Goal: Ask a question

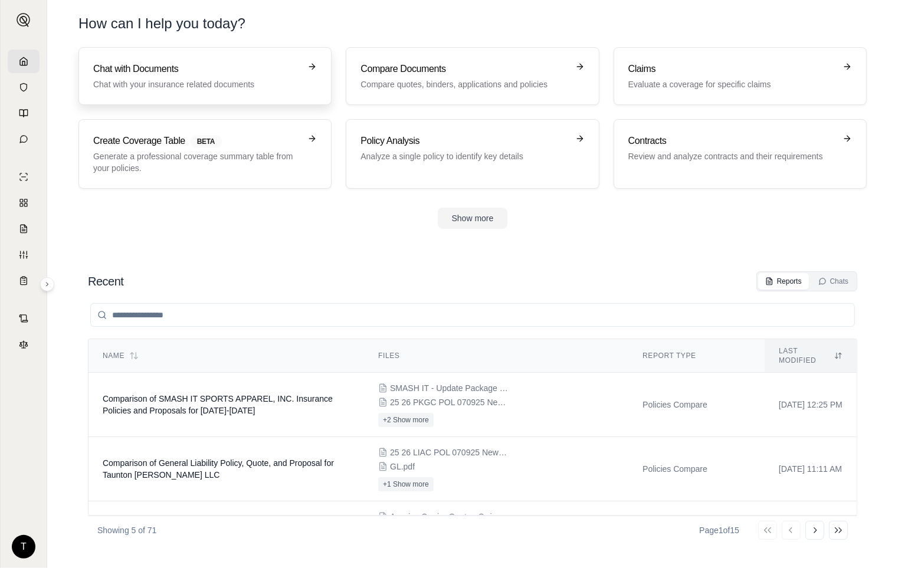
drag, startPoint x: 0, startPoint y: 0, endPoint x: 150, endPoint y: 67, distance: 164.0
click at [150, 67] on h3 "Chat with Documents" at bounding box center [196, 69] width 207 height 14
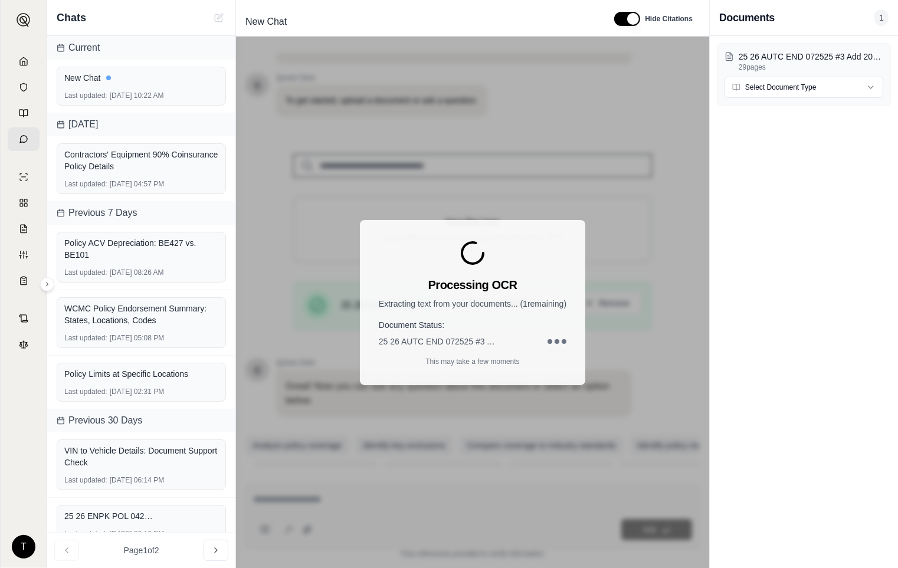
scroll to position [68, 0]
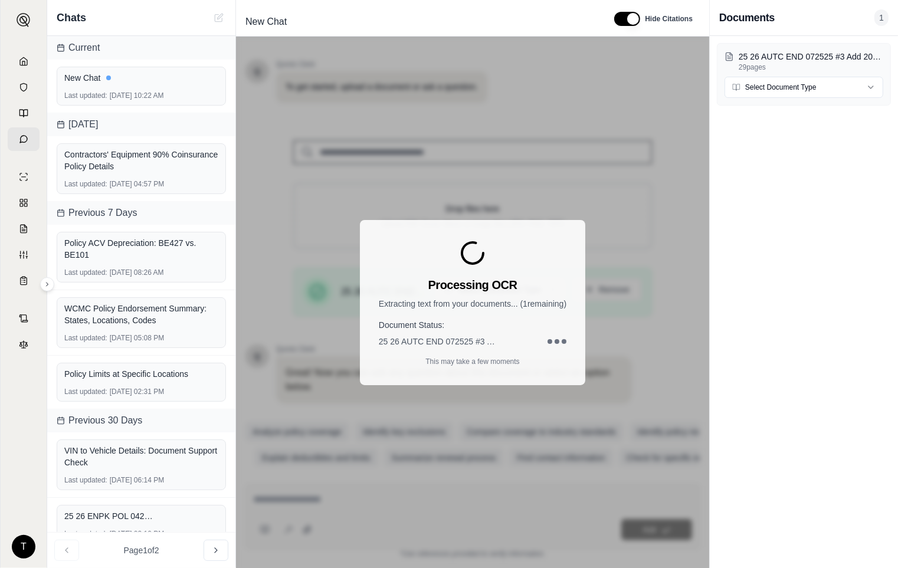
click at [794, 224] on div "25 26 AUTC END 072525 #3 Add 2024 Intl #4586 & #1208, Del 2015 Hino #8539 & #85…" at bounding box center [804, 302] width 188 height 532
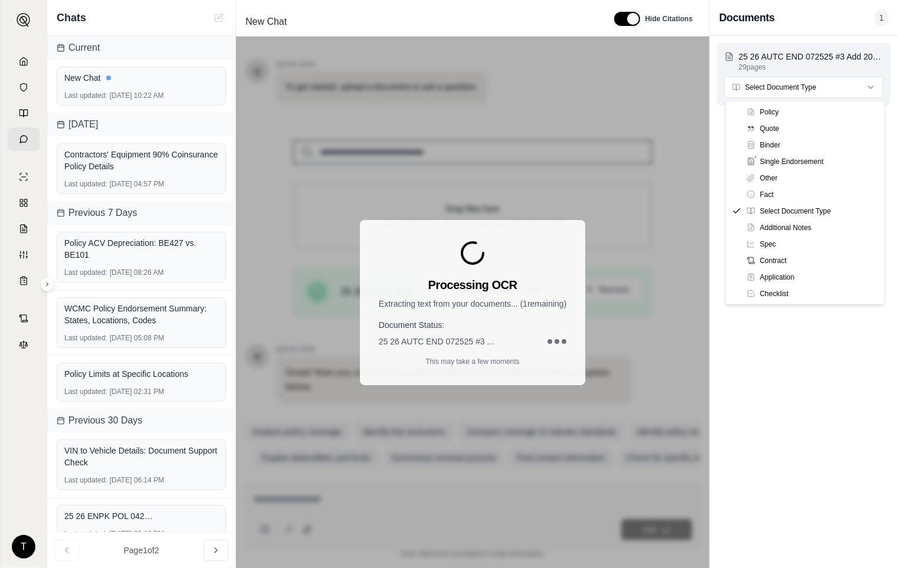
click at [865, 87] on html "T Chats Current New Chat Last updated: [DATE] 10:22 AM [DATE] Contractors' Equi…" at bounding box center [449, 284] width 898 height 568
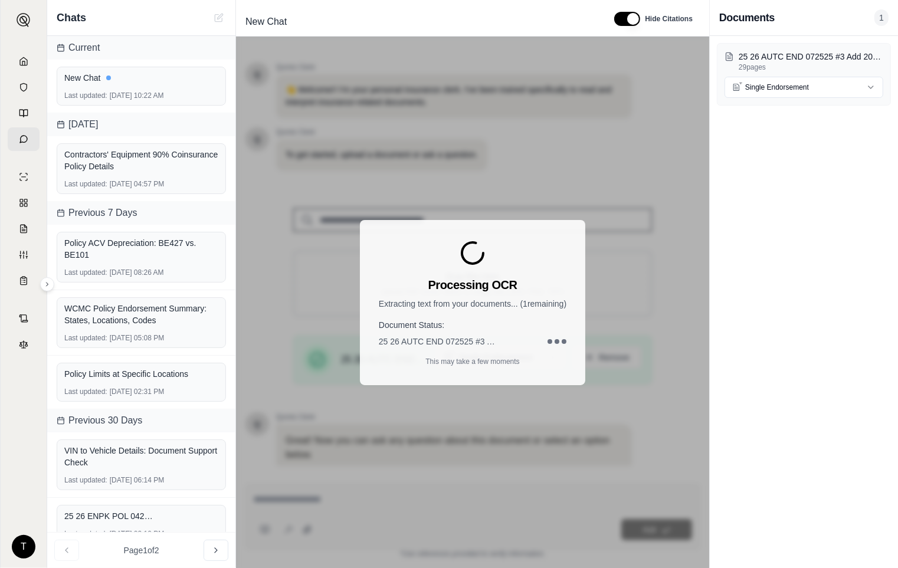
scroll to position [91, 0]
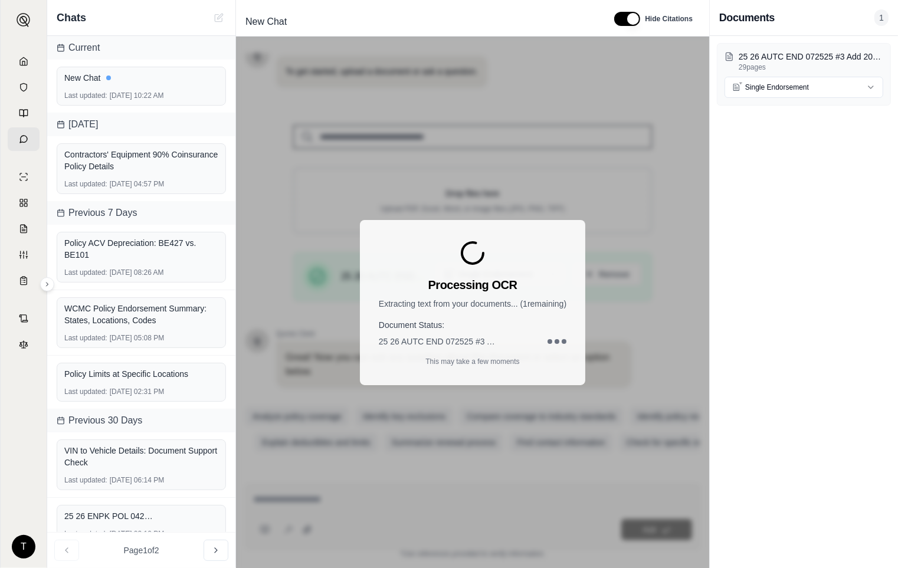
click at [303, 178] on div "Processing OCR Extracting text from your documents... ( 1 remaining) Document S…" at bounding box center [472, 303] width 473 height 532
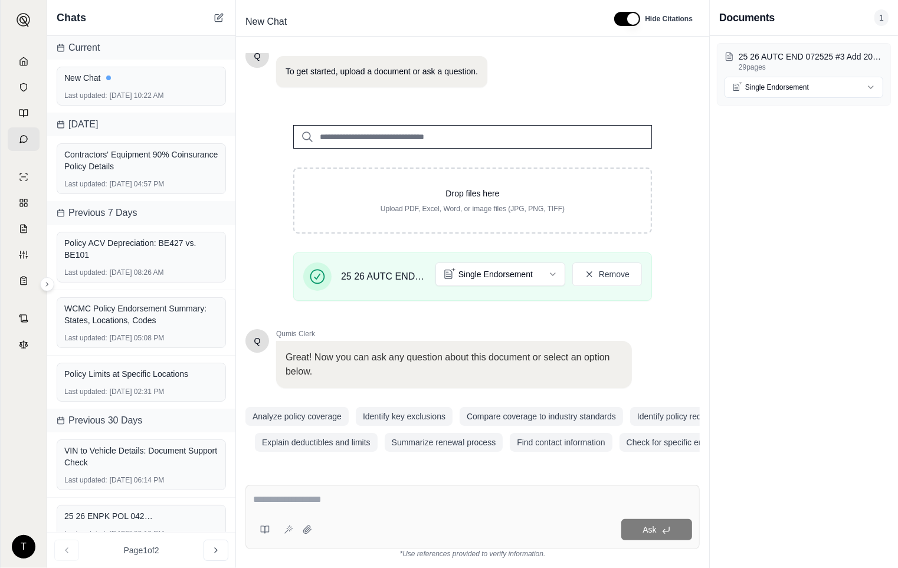
click at [268, 497] on textarea at bounding box center [472, 500] width 439 height 14
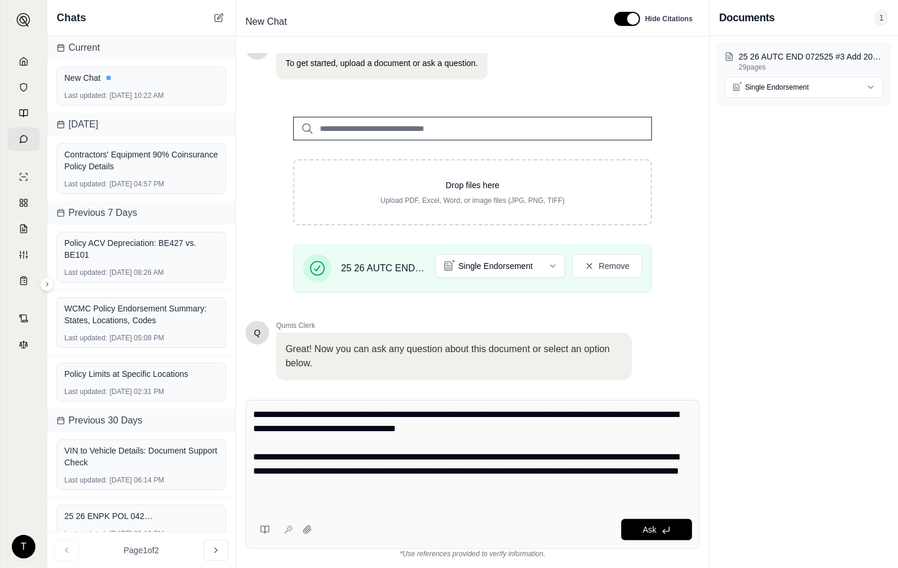
click at [389, 413] on textarea "**********" at bounding box center [472, 457] width 439 height 99
drag, startPoint x: 499, startPoint y: 427, endPoint x: 384, endPoint y: 433, distance: 114.7
click at [384, 433] on textarea "**********" at bounding box center [472, 457] width 439 height 99
type textarea "**********"
click at [656, 533] on span "Ask" at bounding box center [650, 529] width 14 height 9
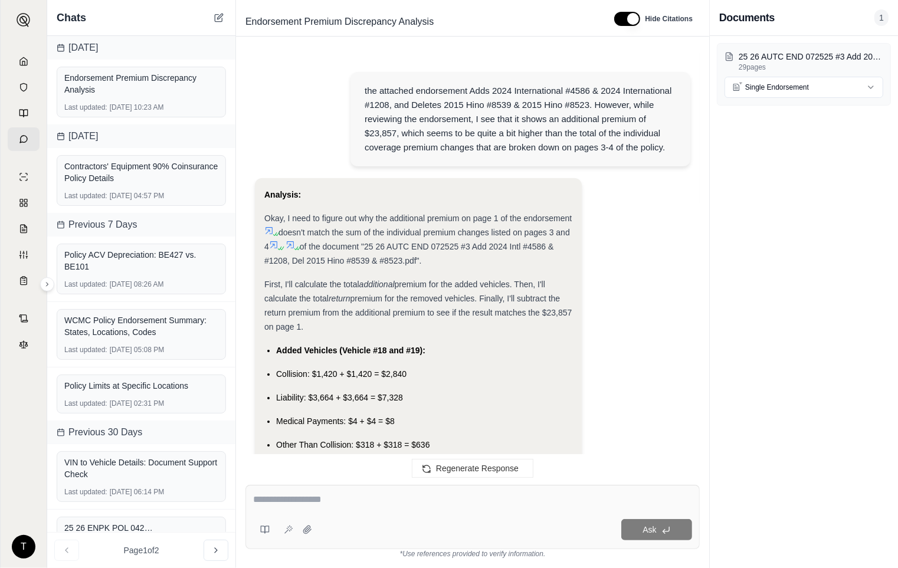
scroll to position [0, 0]
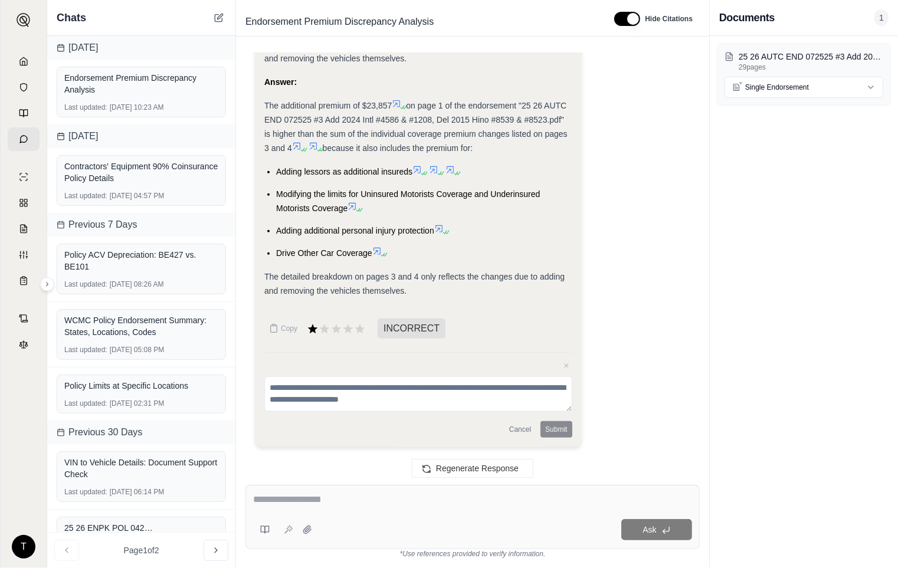
click at [263, 500] on textarea at bounding box center [472, 500] width 439 height 14
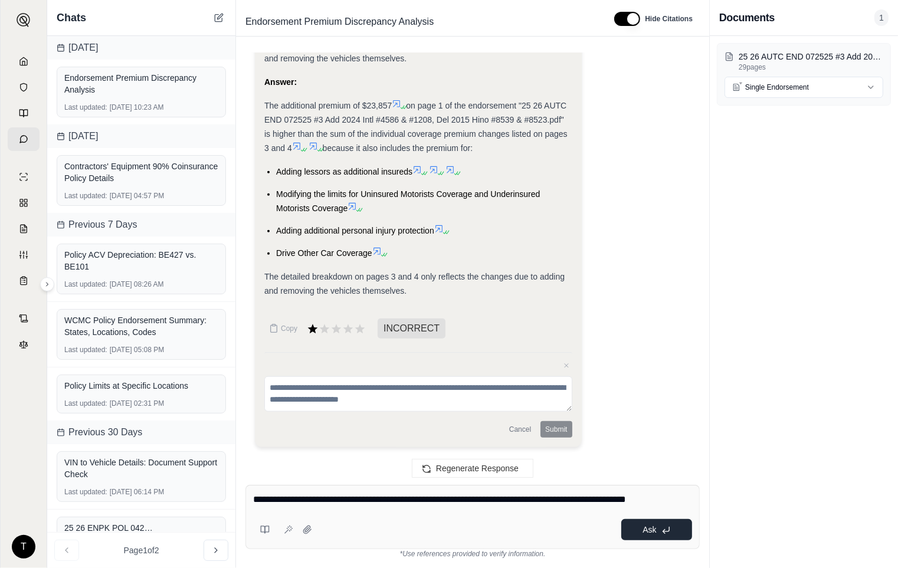
type textarea "**********"
click at [659, 529] on button "Ask" at bounding box center [656, 529] width 71 height 21
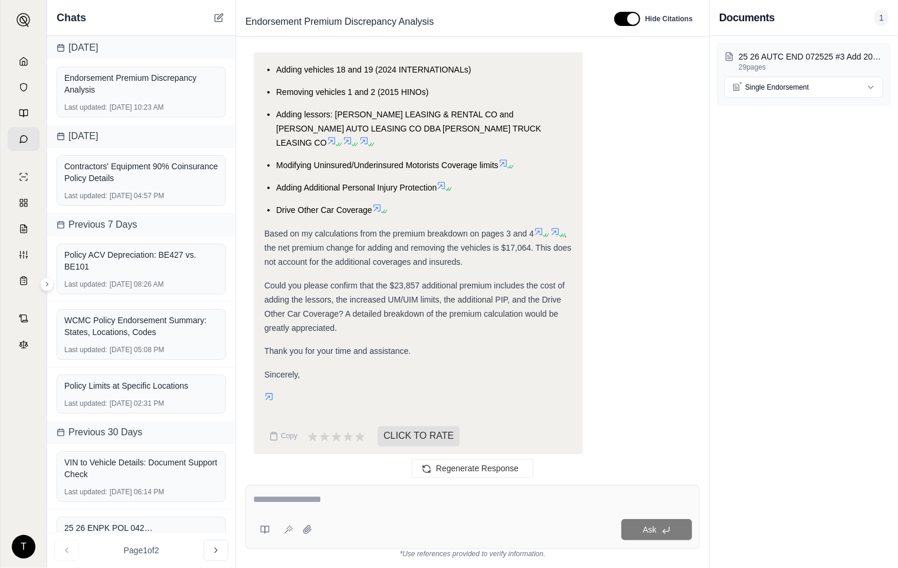
scroll to position [1601, 0]
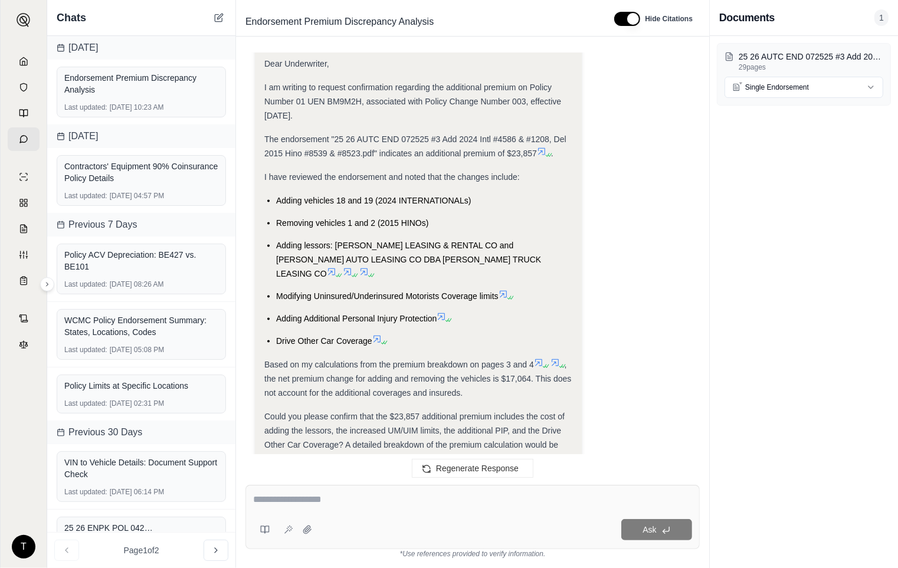
drag, startPoint x: 338, startPoint y: 284, endPoint x: 321, endPoint y: 285, distance: 16.6
click at [338, 412] on span "Could you please confirm that the $23,857 additional premium includes the cost …" at bounding box center [414, 438] width 300 height 52
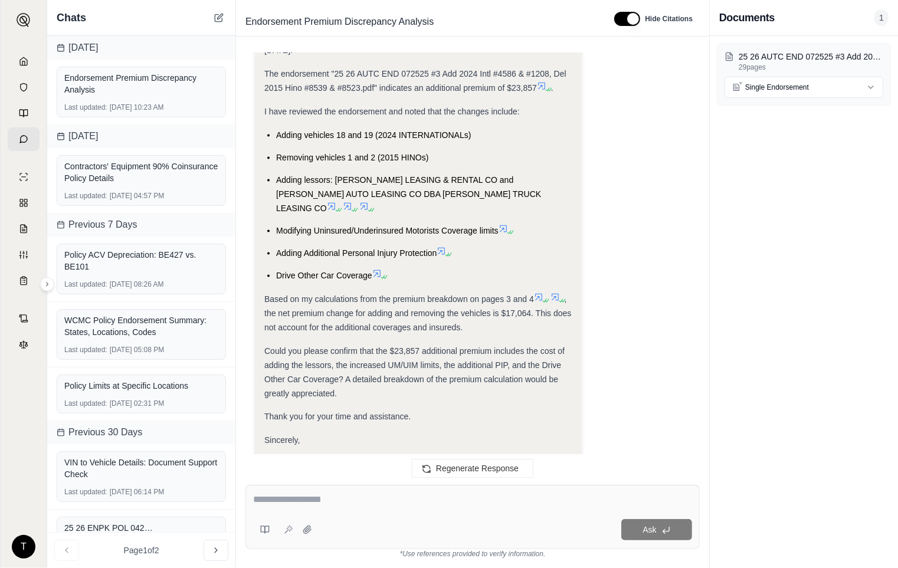
scroll to position [1732, 0]
